Goal: Task Accomplishment & Management: Manage account settings

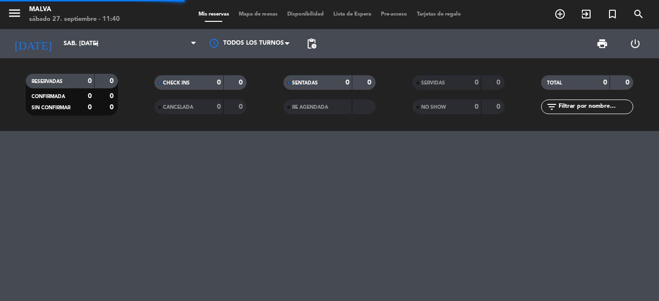
click at [615, 25] on div "menu [PERSON_NAME] 27. septiembre - 11:40 Mis reservas Mapa de mesas Disponibil…" at bounding box center [329, 14] width 659 height 29
click at [286, 174] on div "menu [PERSON_NAME] 27. septiembre - 11:40 Mis reservas Mapa de mesas Disponibil…" at bounding box center [329, 150] width 659 height 301
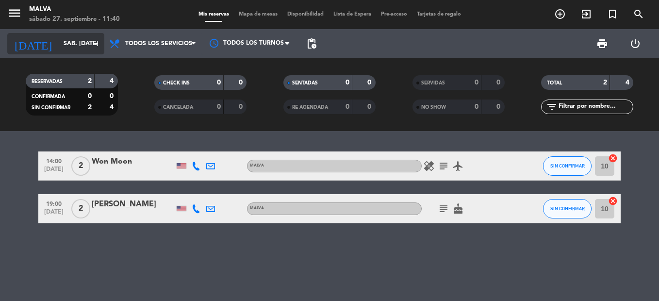
click at [69, 48] on input "sáb. [DATE]" at bounding box center [100, 43] width 82 height 16
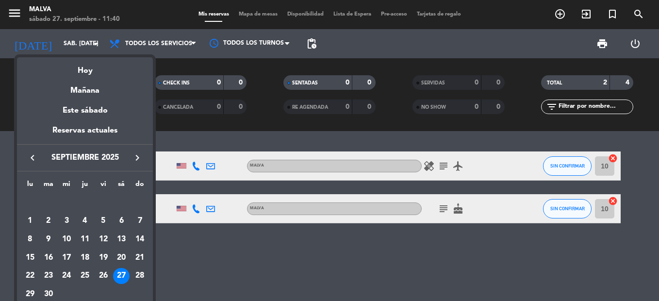
click at [203, 263] on div at bounding box center [329, 150] width 659 height 301
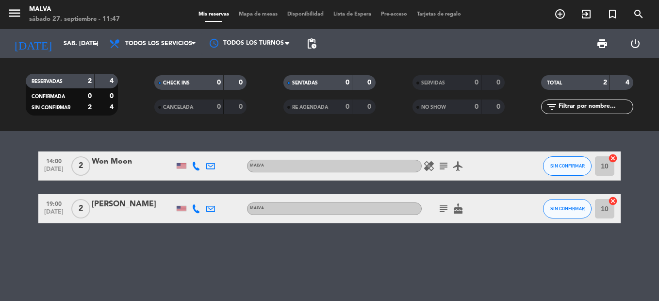
click at [124, 256] on div "14:00 [DATE] 2 Won Moon MALVA healing subject airplanemode_active SIN CONFIRMAR…" at bounding box center [329, 216] width 659 height 170
click at [428, 168] on icon "healing" at bounding box center [429, 166] width 12 height 12
click at [474, 276] on div "14:00 [DATE] 2 Won Moon MALVA healing No Poultry Products subject airplanemode_…" at bounding box center [329, 216] width 659 height 170
click at [443, 211] on icon "subject" at bounding box center [444, 209] width 12 height 12
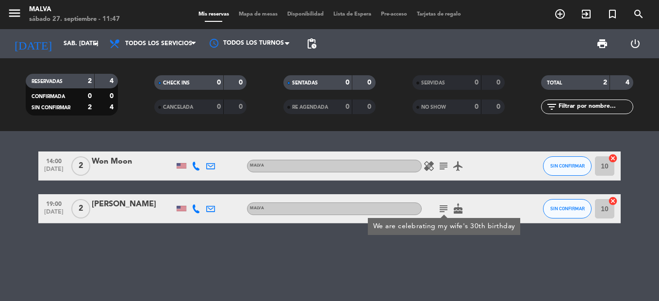
click at [440, 172] on div "healing subject airplanemode_active" at bounding box center [465, 165] width 87 height 29
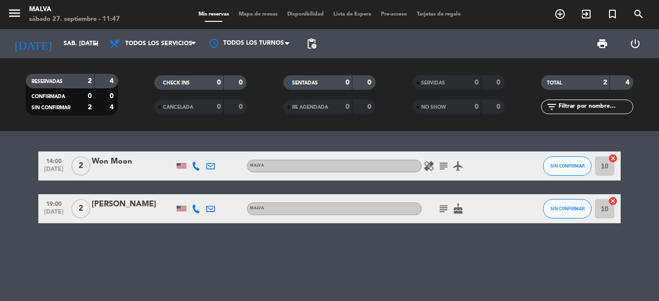
click at [442, 162] on icon "subject" at bounding box center [444, 166] width 12 height 12
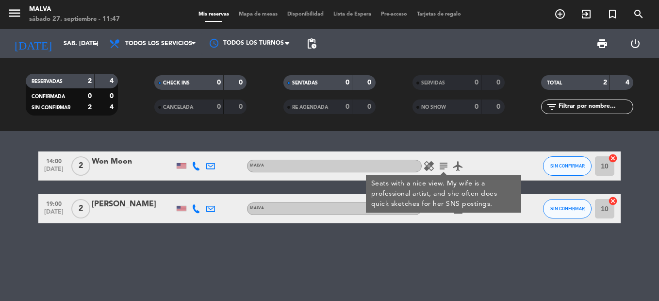
click at [495, 256] on div "14:00 [DATE] 2 Won Moon MALVA healing subject Seats with a nice view. My wife i…" at bounding box center [329, 216] width 659 height 170
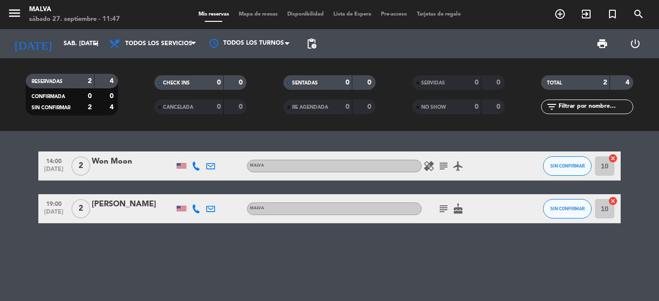
click at [441, 167] on icon "subject" at bounding box center [444, 166] width 12 height 12
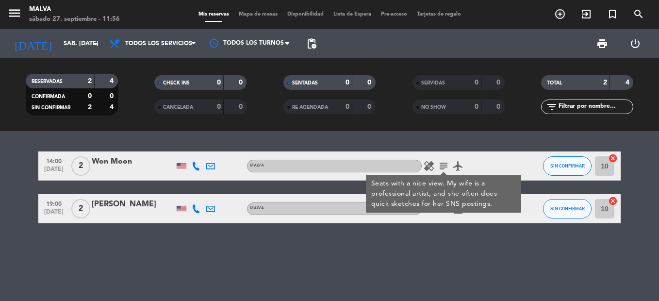
click at [222, 233] on div "14:00 [DATE] 2 Won Moon MALVA healing subject Seats with a nice view. My wife i…" at bounding box center [329, 216] width 659 height 170
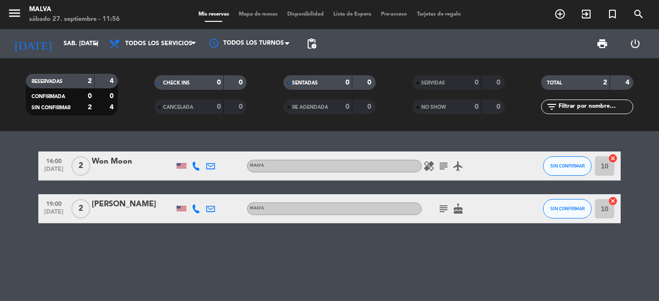
click at [424, 164] on icon "healing" at bounding box center [429, 166] width 12 height 12
